Goal: Navigation & Orientation: Find specific page/section

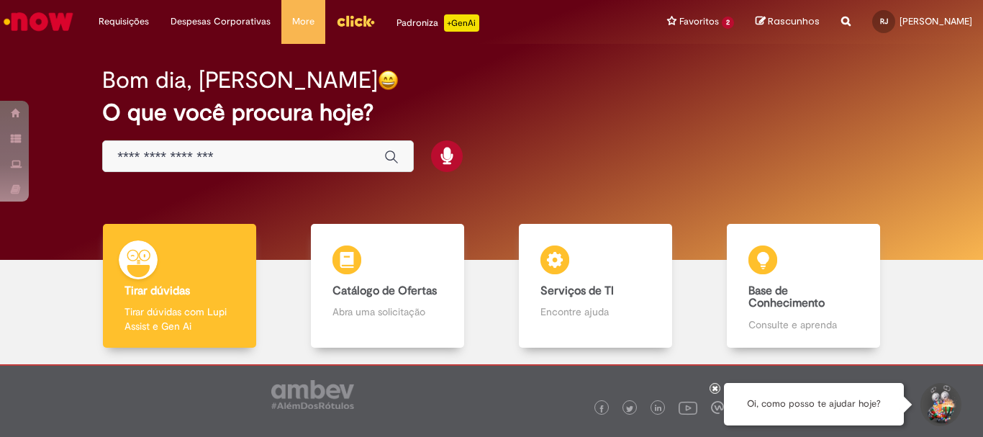
click at [266, 147] on div "Global" at bounding box center [258, 156] width 312 height 32
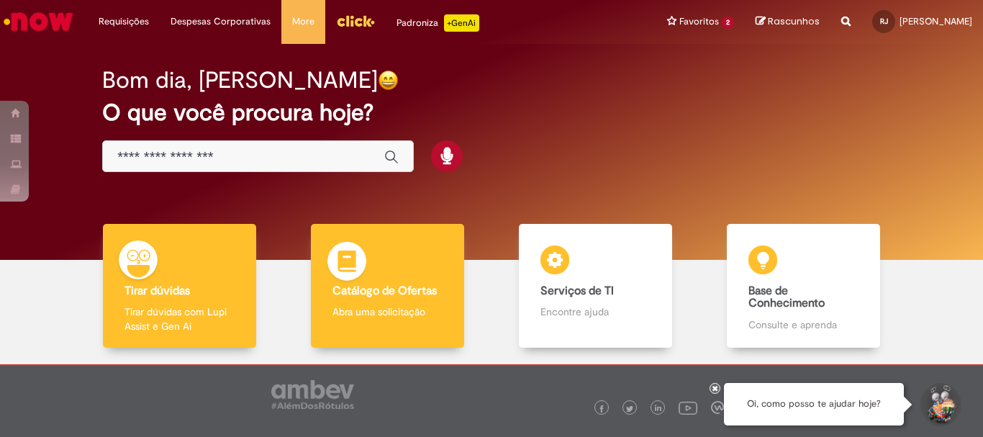
click at [384, 285] on b "Catálogo de Ofertas" at bounding box center [385, 291] width 104 height 14
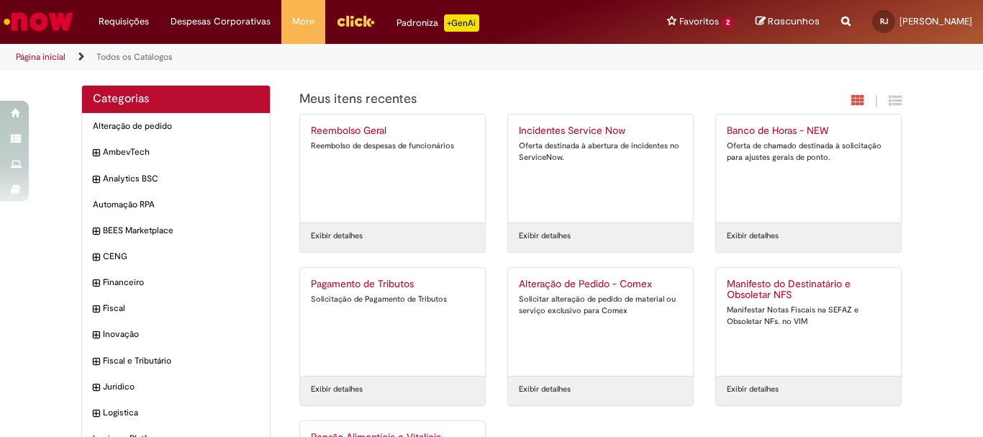
click at [352, 17] on img "Menu Cabeçalho" at bounding box center [355, 21] width 39 height 22
